Goal: Information Seeking & Learning: Learn about a topic

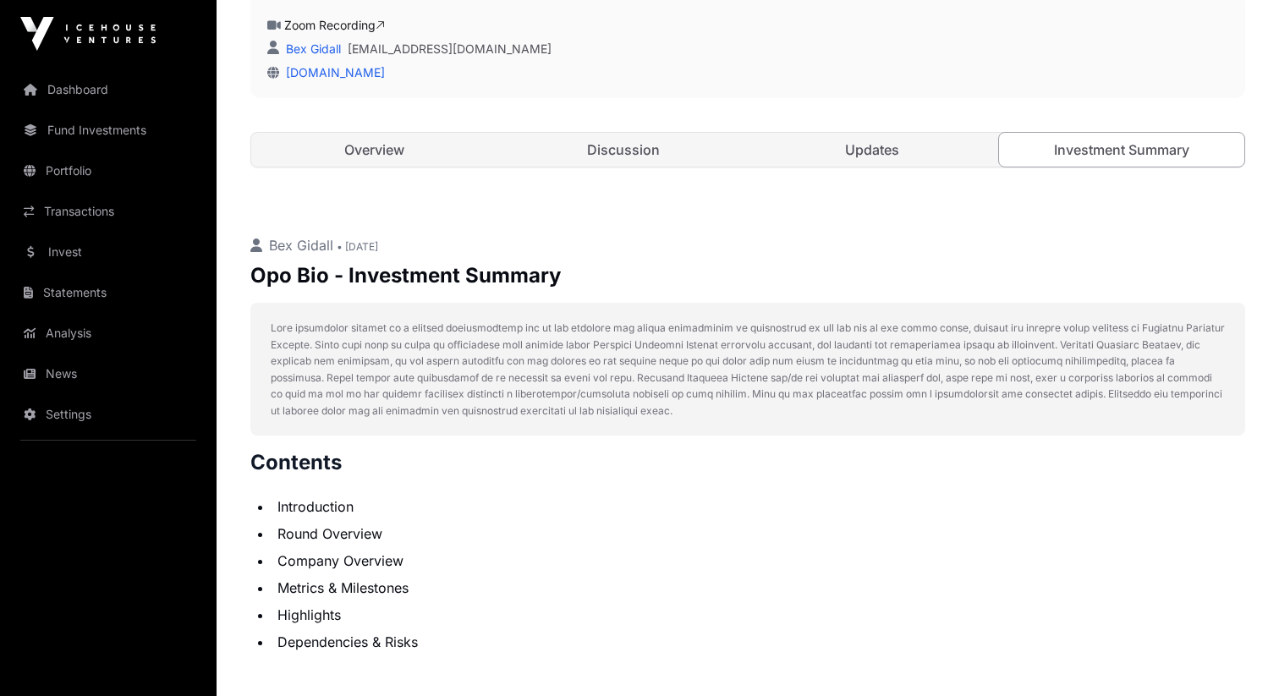
scroll to position [406, 0]
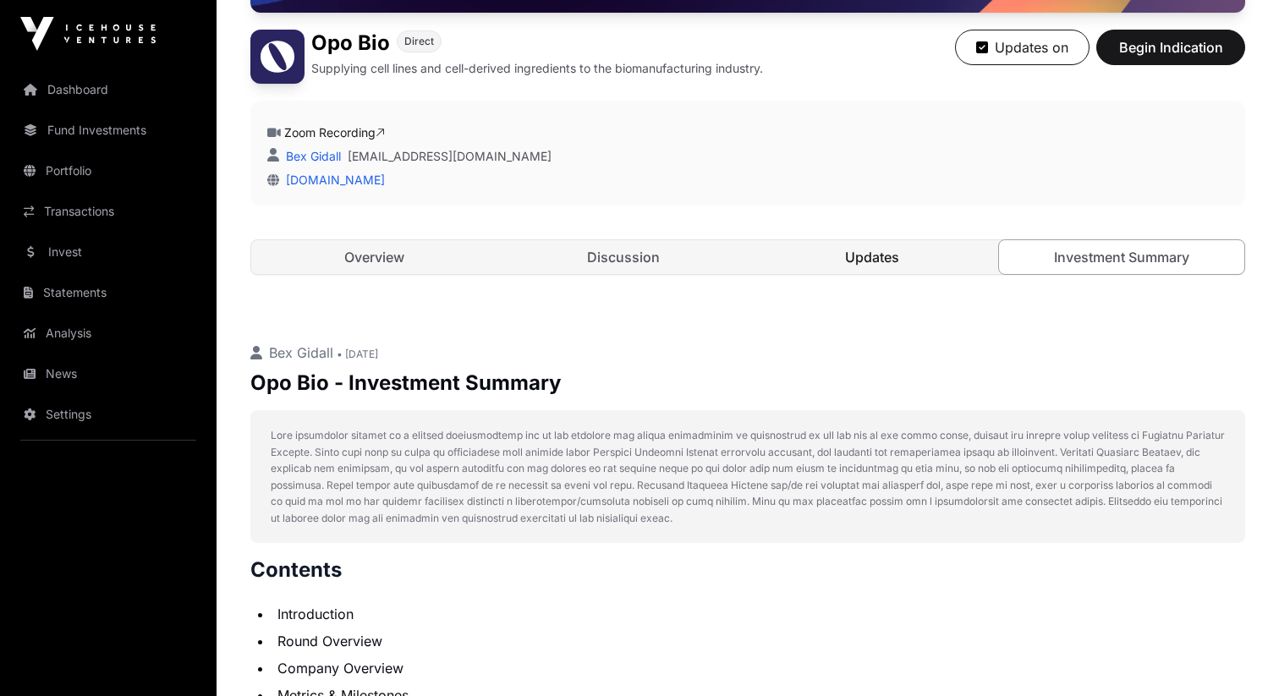
click at [811, 242] on link "Updates" at bounding box center [873, 257] width 246 height 34
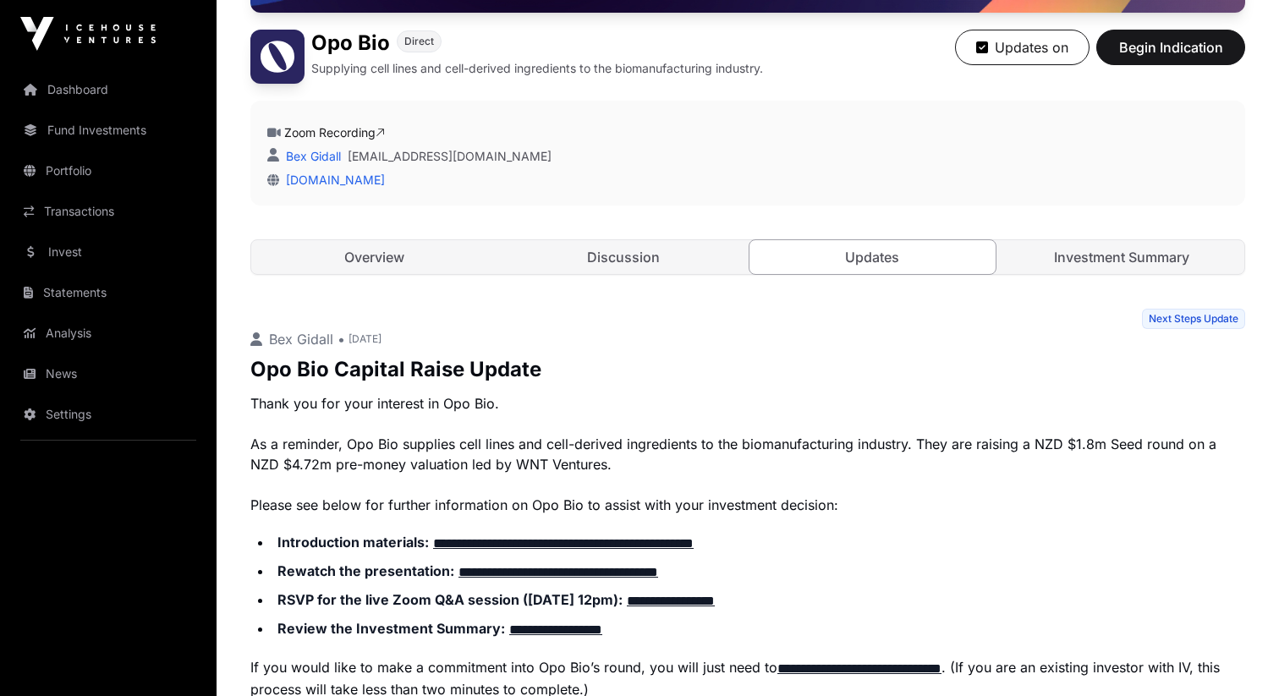
click at [815, 249] on link "Updates" at bounding box center [873, 257] width 248 height 36
click at [709, 249] on link "Discussion" at bounding box center [624, 257] width 246 height 34
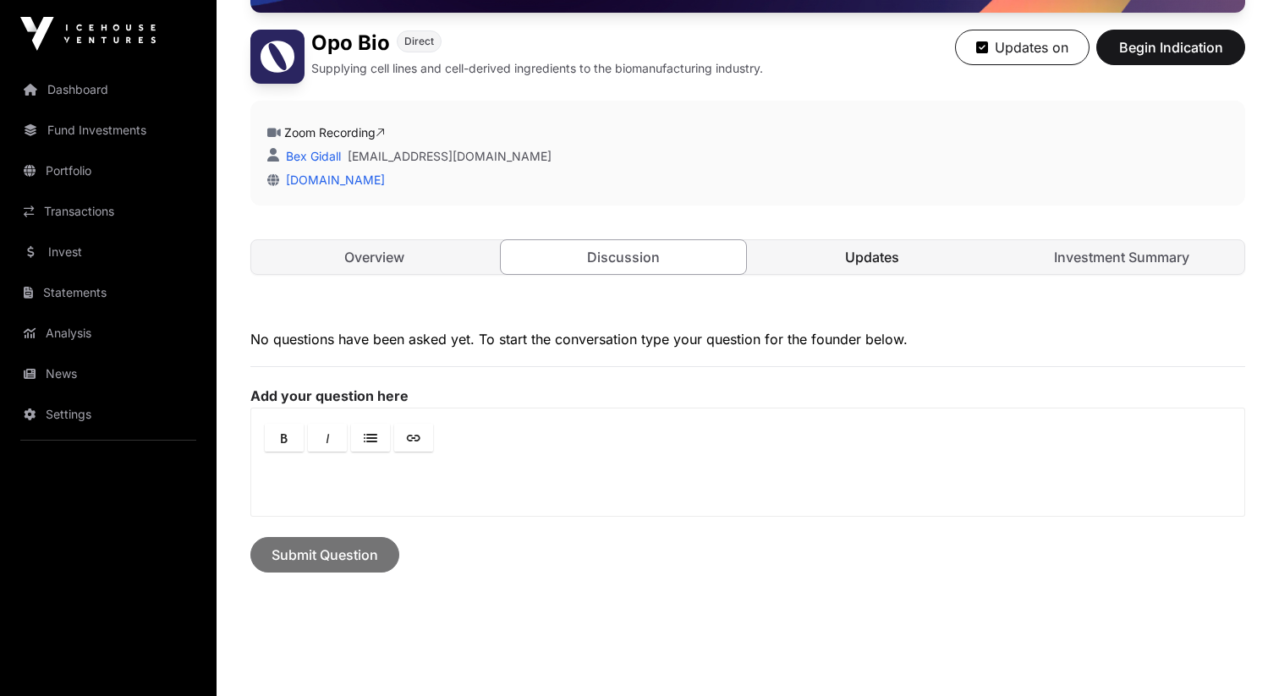
click at [839, 260] on link "Updates" at bounding box center [873, 257] width 246 height 34
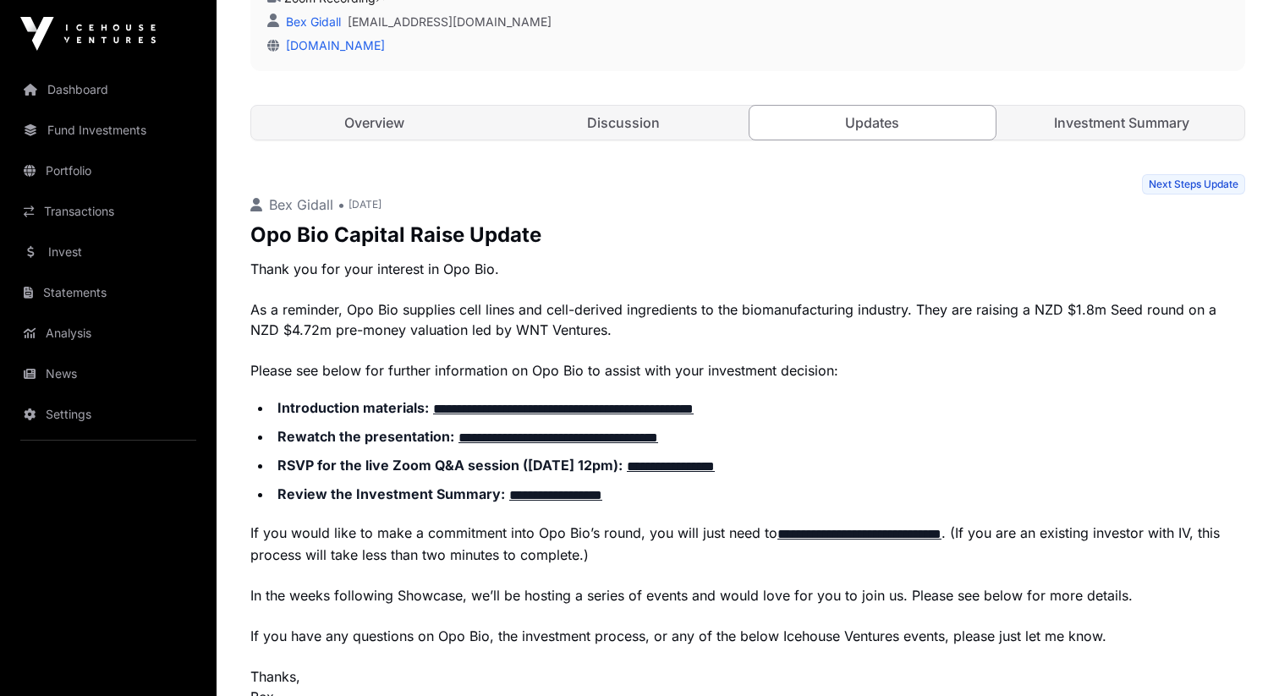
scroll to position [636, 0]
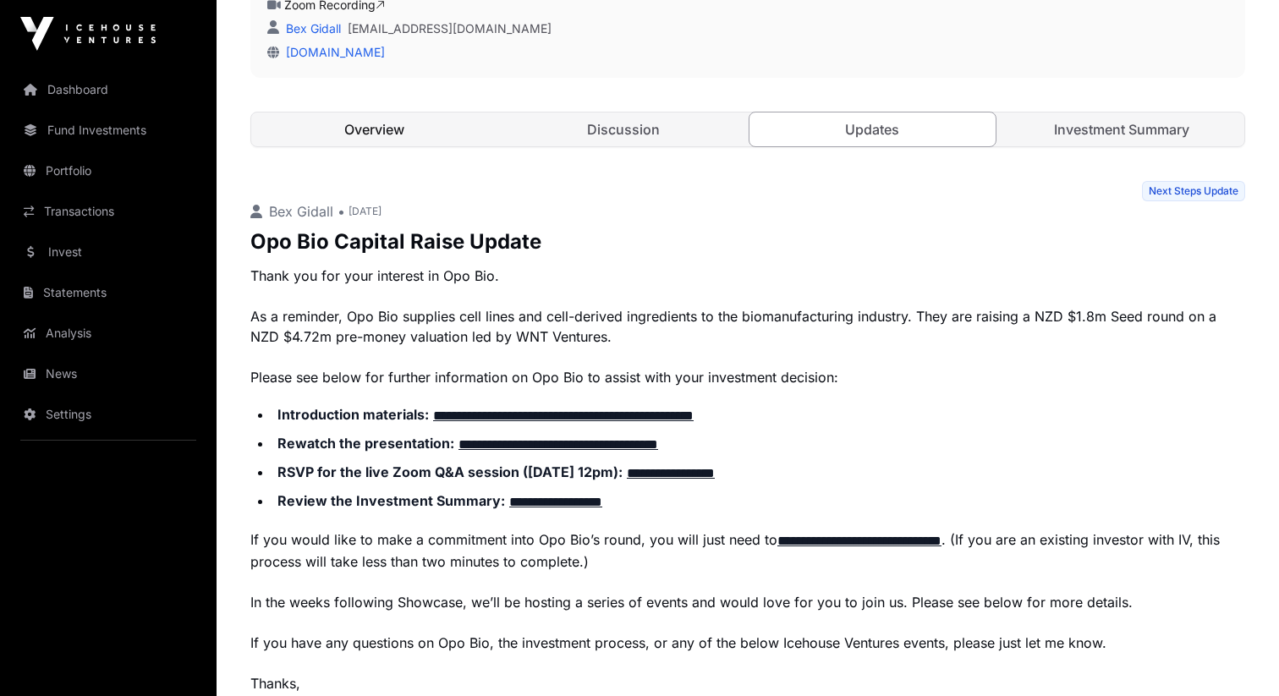
click at [387, 129] on link "Overview" at bounding box center [374, 130] width 246 height 34
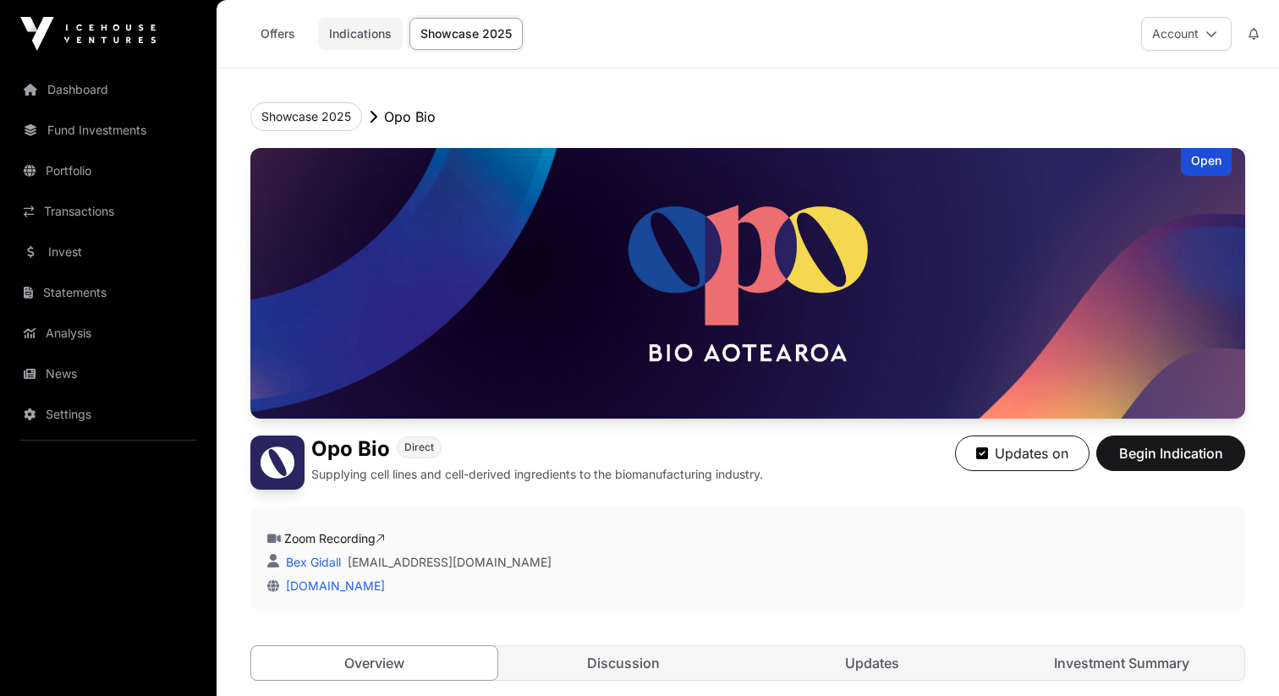
click at [381, 35] on link "Indications" at bounding box center [360, 34] width 85 height 32
click at [467, 35] on link "Showcase 2025" at bounding box center [466, 34] width 113 height 32
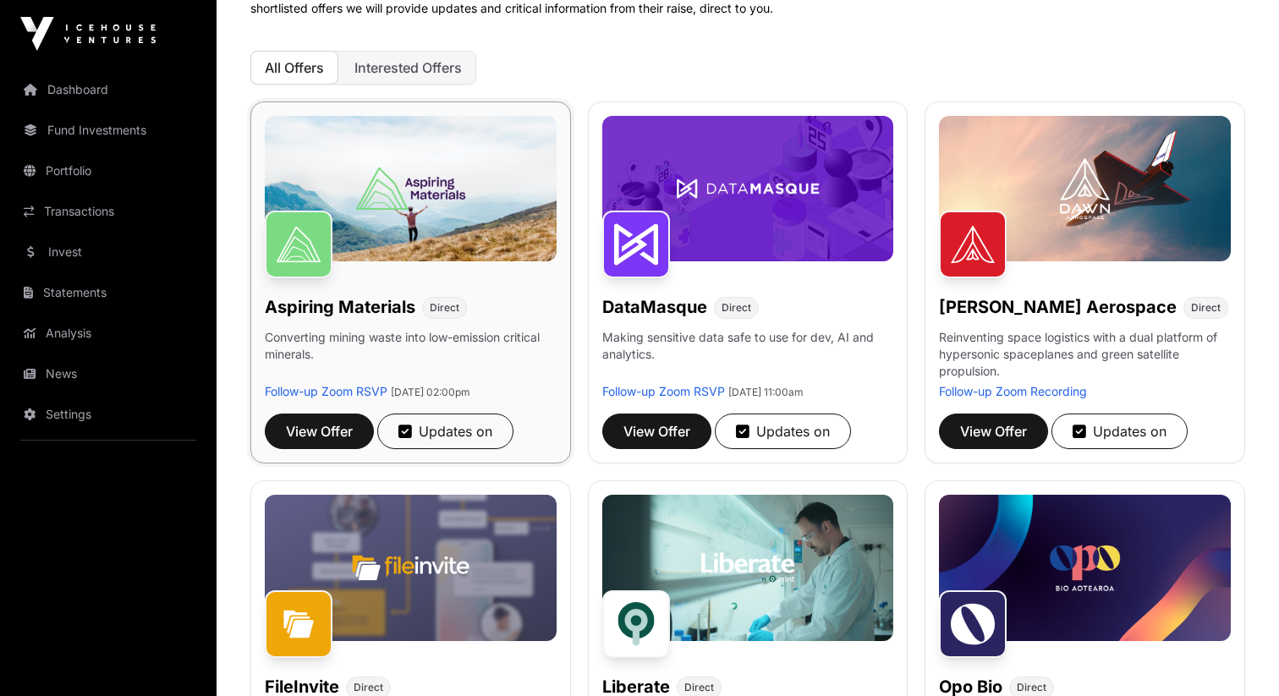
scroll to position [569, 0]
